Goal: Task Accomplishment & Management: Manage account settings

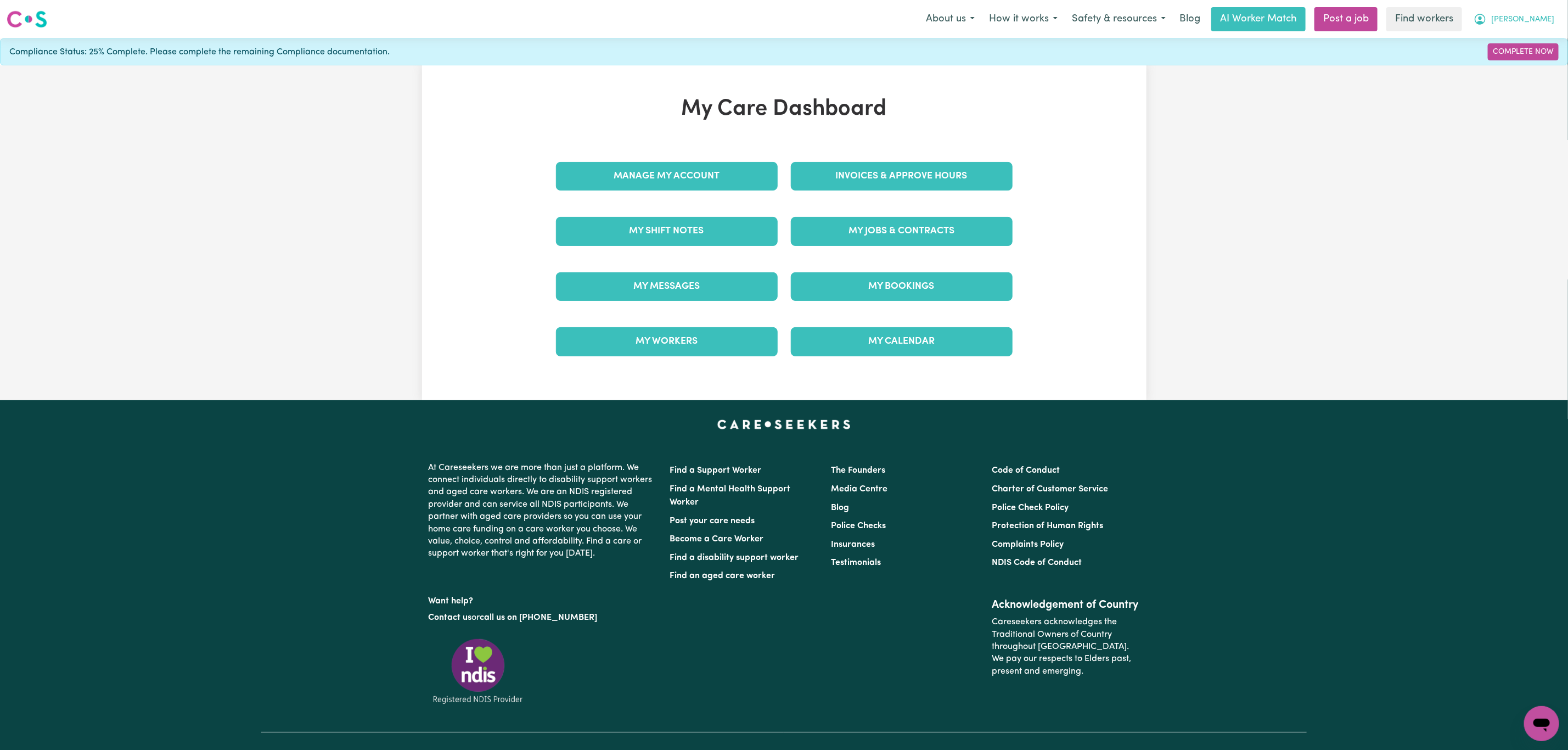
drag, startPoint x: 0, startPoint y: 0, endPoint x: 1505, endPoint y: 10, distance: 1505.0
click at [1505, 10] on button "[PERSON_NAME]" at bounding box center [1514, 19] width 95 height 23
click at [1493, 68] on link "Logout" at bounding box center [1517, 63] width 86 height 21
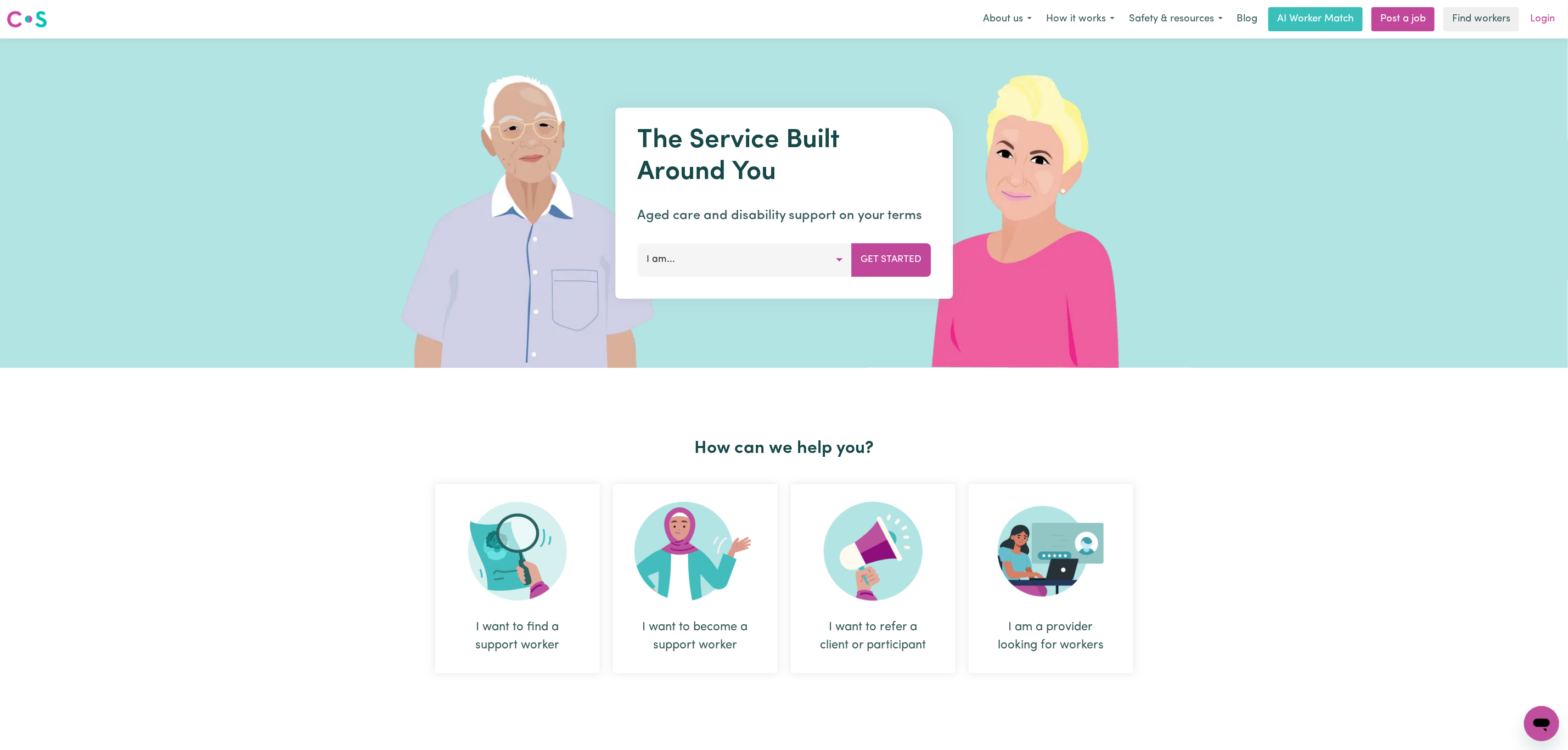
click at [1550, 20] on link "Login" at bounding box center [1542, 19] width 38 height 24
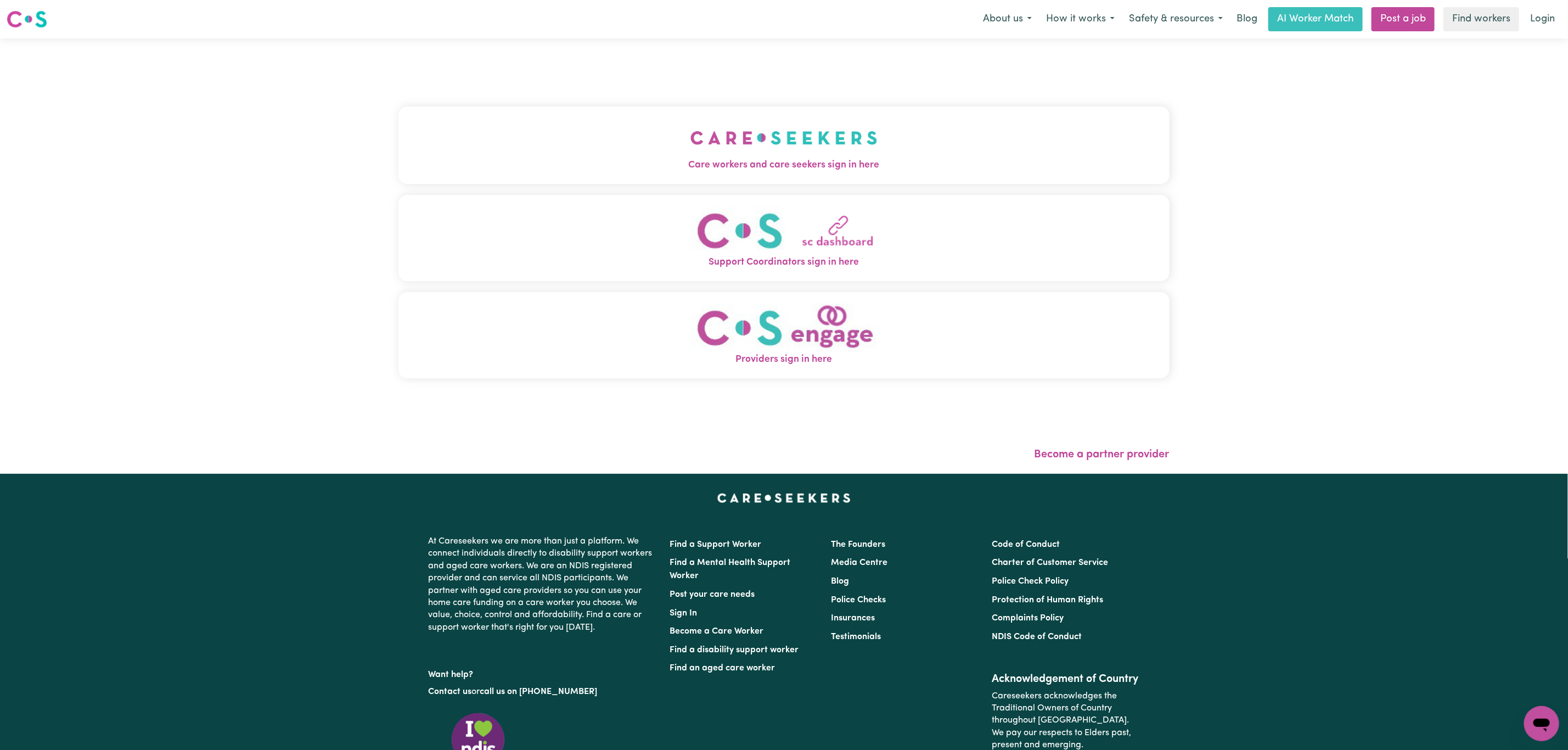
click at [756, 186] on div "Care workers and care seekers sign in here Support Coordinators sign in here Pr…" at bounding box center [784, 248] width 771 height 375
click at [749, 153] on img "Care workers and care seekers sign in here" at bounding box center [783, 138] width 187 height 41
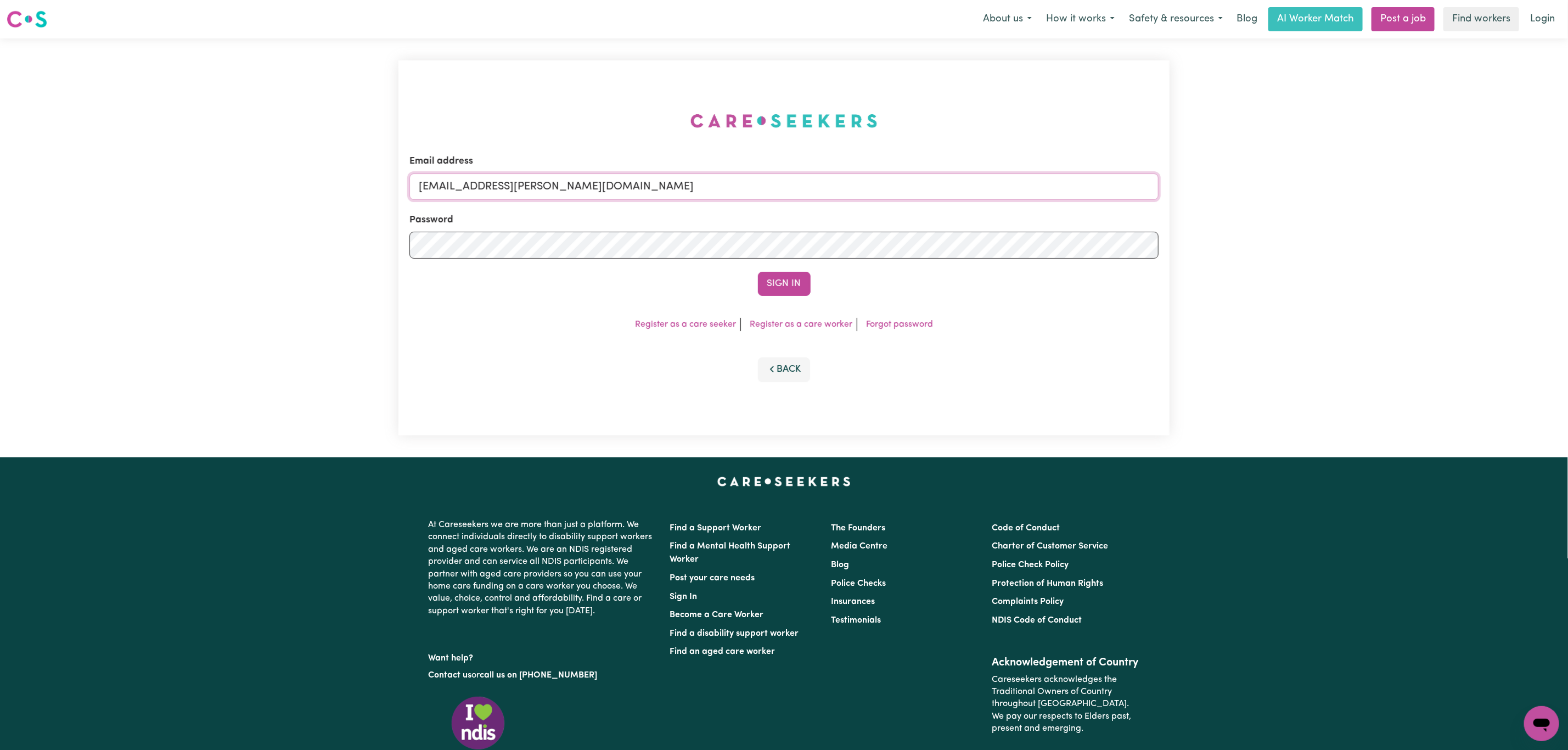
click at [587, 192] on input "[EMAIL_ADDRESS][PERSON_NAME][DOMAIN_NAME]" at bounding box center [784, 186] width 749 height 26
drag, startPoint x: 555, startPoint y: 184, endPoint x: 568, endPoint y: 193, distance: 15.8
click at [555, 184] on input "[PERSON_NAME][EMAIL_ADDRESS][DOMAIN_NAME]" at bounding box center [784, 186] width 749 height 26
drag, startPoint x: 478, startPoint y: 184, endPoint x: 794, endPoint y: 190, distance: 316.1
click at [794, 190] on input "[EMAIL_ADDRESS][PERSON_NAME][DOMAIN_NAME]" at bounding box center [784, 186] width 749 height 26
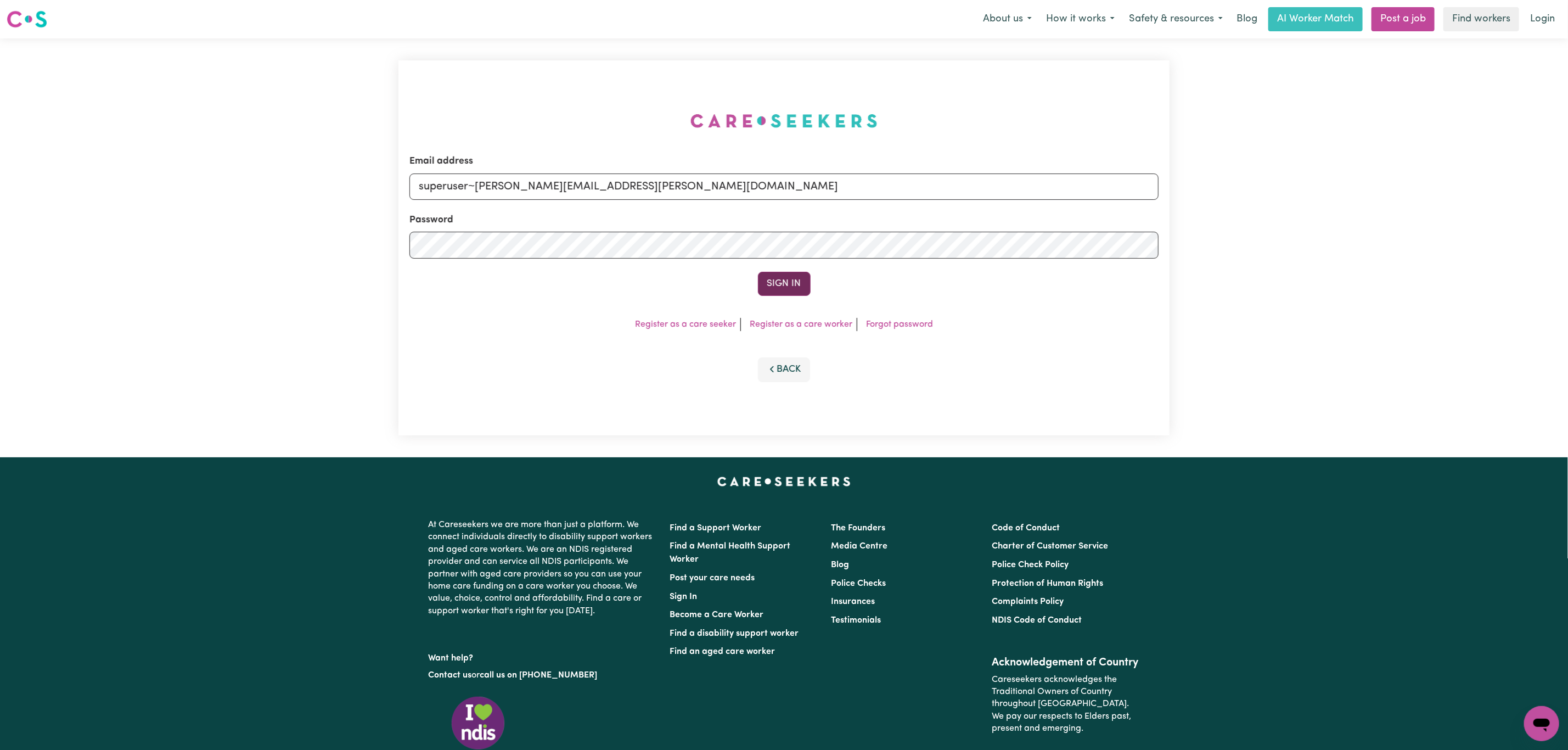
type input "superuser~[PERSON_NAME][EMAIL_ADDRESS][PERSON_NAME][DOMAIN_NAME]"
click at [783, 276] on button "Sign In" at bounding box center [784, 284] width 53 height 24
